Goal: Transaction & Acquisition: Purchase product/service

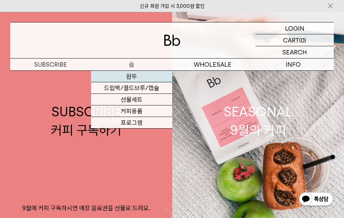
click at [134, 75] on link "원두" at bounding box center [131, 77] width 81 height 12
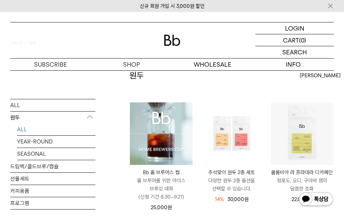
scroll to position [34, 0]
drag, startPoint x: 213, startPoint y: 79, endPoint x: 253, endPoint y: 83, distance: 40.7
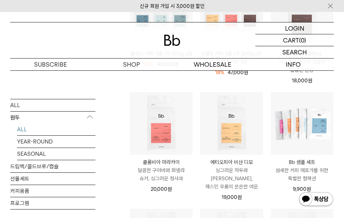
scroll to position [272, 0]
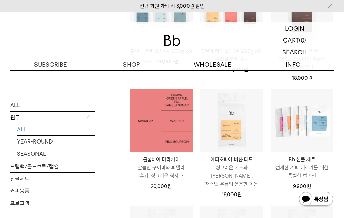
click at [172, 128] on img at bounding box center [161, 121] width 63 height 63
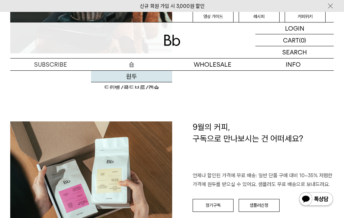
scroll to position [715, 0]
